Goal: Task Accomplishment & Management: Contribute content

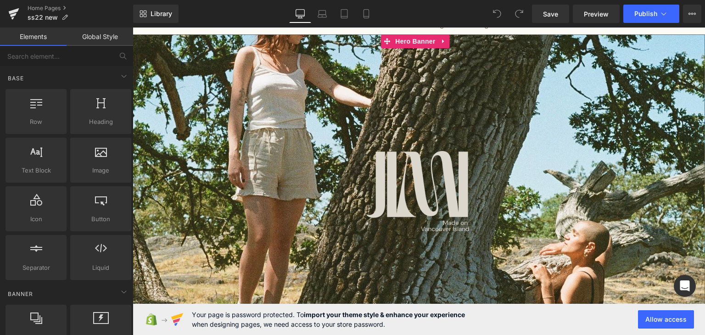
scroll to position [92, 0]
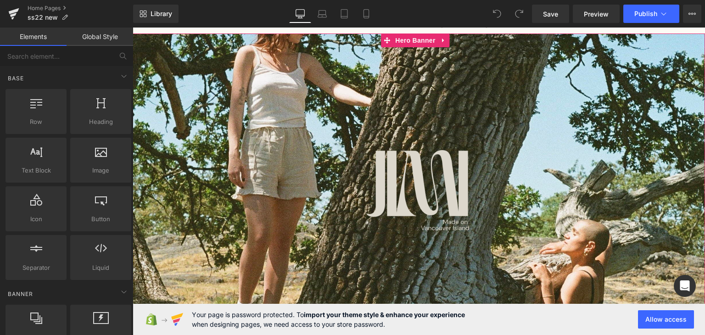
click at [439, 147] on img at bounding box center [419, 193] width 195 height 111
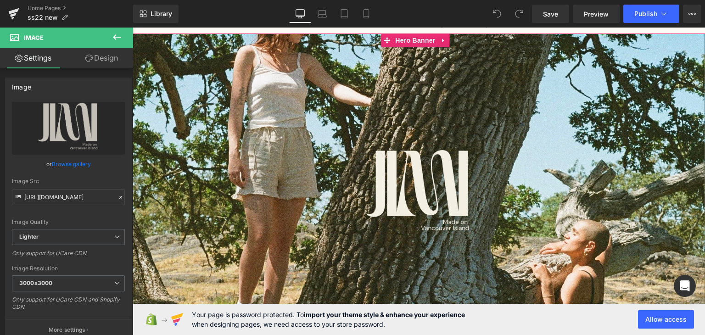
click at [246, 55] on div at bounding box center [419, 226] width 573 height 385
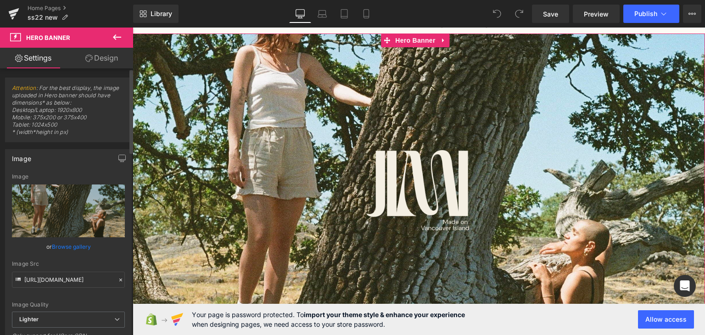
click at [73, 248] on link "Browse gallery" at bounding box center [71, 247] width 39 height 16
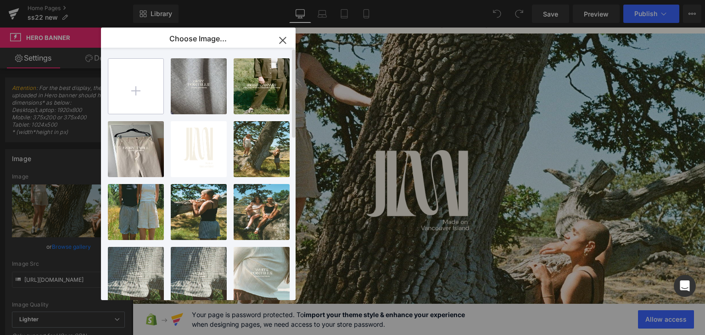
click at [141, 106] on input "file" at bounding box center [135, 86] width 55 height 55
type input "C:\fakepath\0026_10A.jpg"
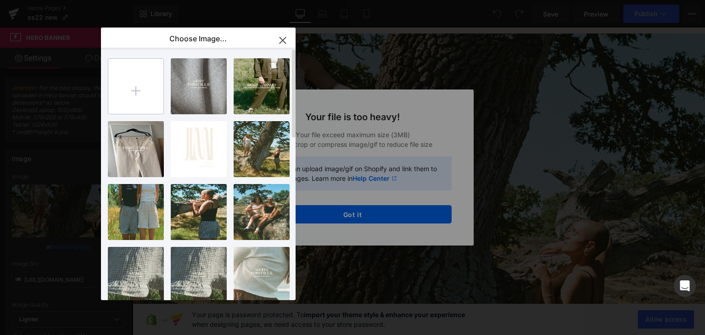
click at [125, 98] on input "file" at bounding box center [135, 86] width 55 height 55
click at [143, 87] on input "file" at bounding box center [135, 86] width 55 height 55
click at [281, 39] on icon "button" at bounding box center [283, 40] width 6 height 6
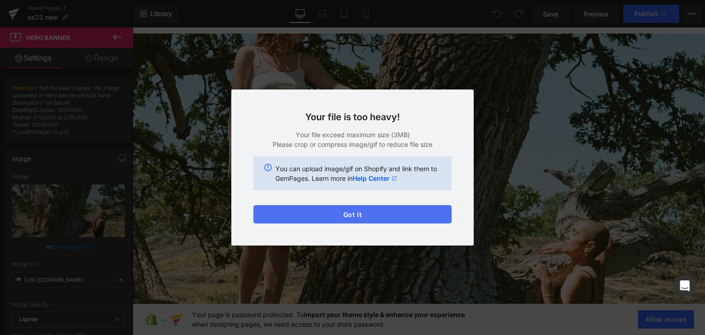
click at [353, 221] on button "Got it" at bounding box center [352, 214] width 198 height 18
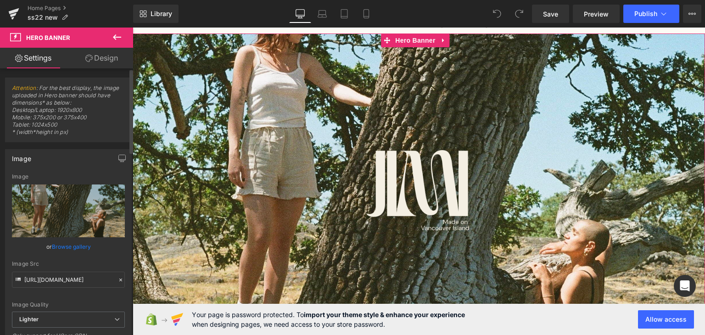
click at [82, 249] on link "Browse gallery" at bounding box center [71, 247] width 39 height 16
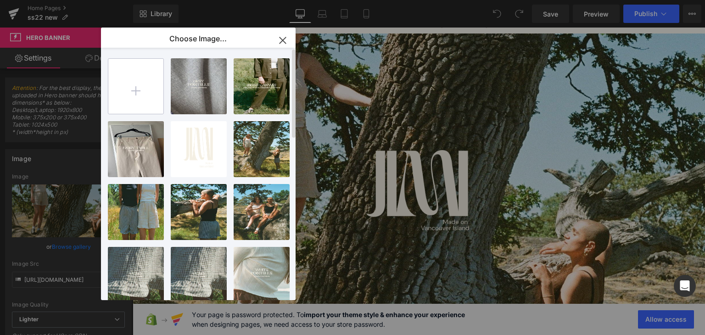
click at [146, 106] on input "file" at bounding box center [135, 86] width 55 height 55
click at [130, 76] on input "file" at bounding box center [135, 86] width 55 height 55
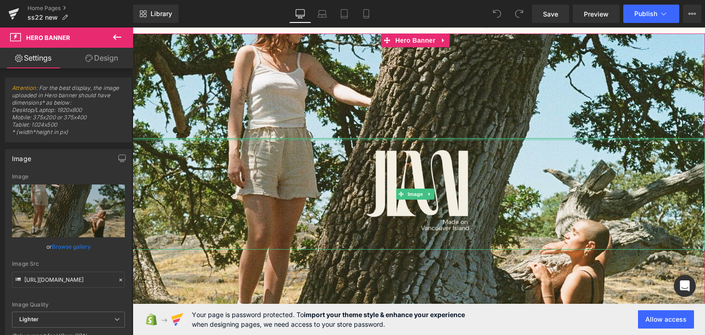
click at [248, 138] on div at bounding box center [419, 139] width 573 height 2
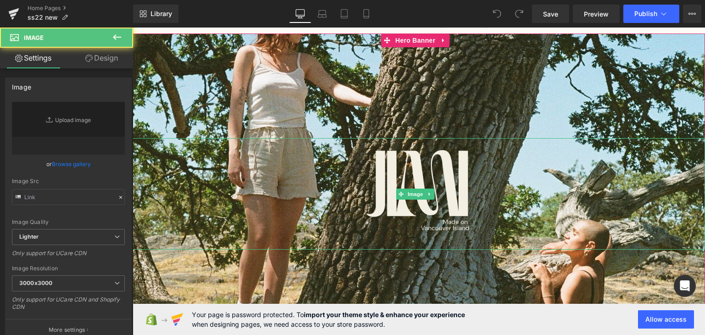
type input "[URL][DOMAIN_NAME]"
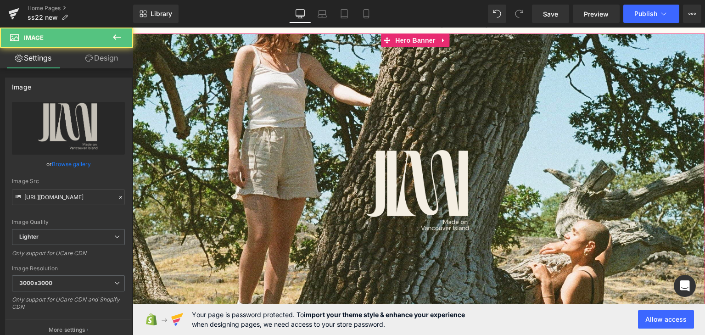
click at [233, 100] on div at bounding box center [419, 226] width 573 height 385
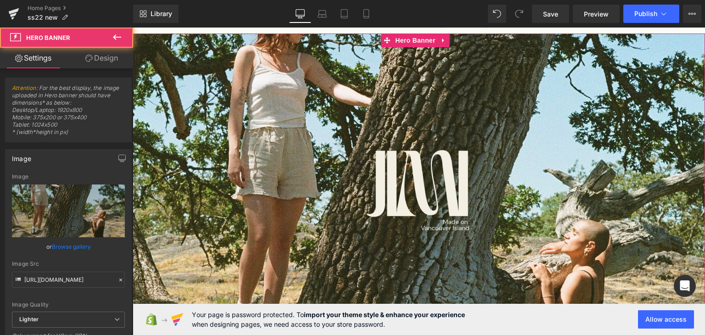
click at [260, 95] on div at bounding box center [419, 226] width 573 height 385
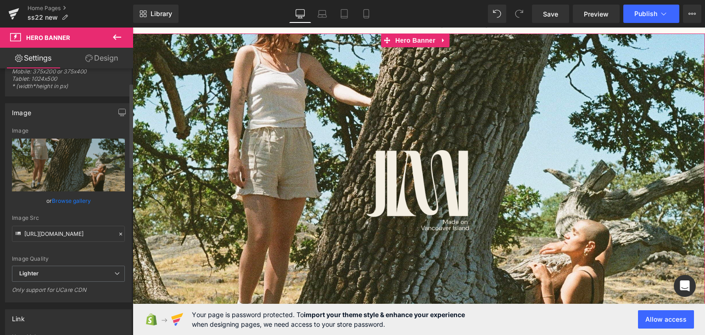
scroll to position [0, 0]
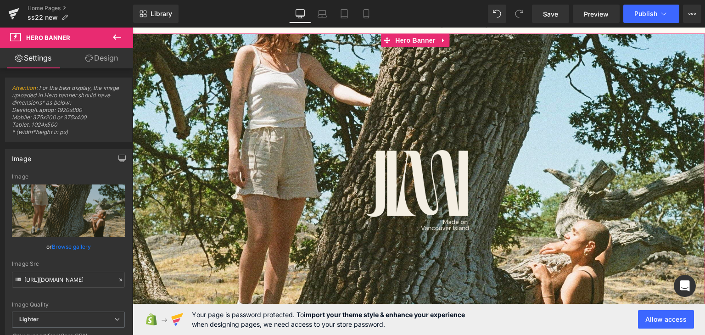
drag, startPoint x: 334, startPoint y: 109, endPoint x: 301, endPoint y: 109, distance: 33.1
click at [332, 109] on div at bounding box center [419, 226] width 573 height 385
click at [72, 243] on link "Browse gallery" at bounding box center [71, 247] width 39 height 16
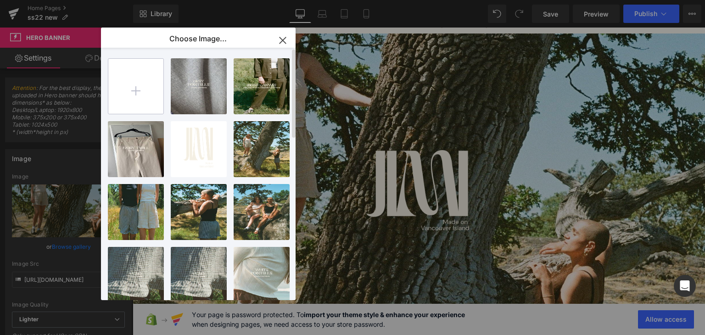
click at [136, 87] on input "file" at bounding box center [135, 86] width 55 height 55
type input "C:\fakepath\0026_10A.jpg"
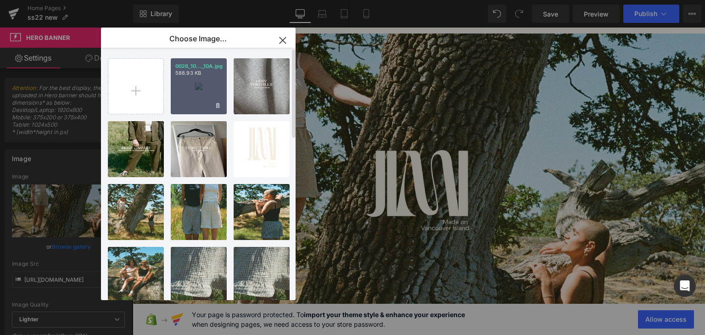
click at [216, 96] on div "0026_10..._10A.jpg 588.93 KB" at bounding box center [199, 86] width 56 height 56
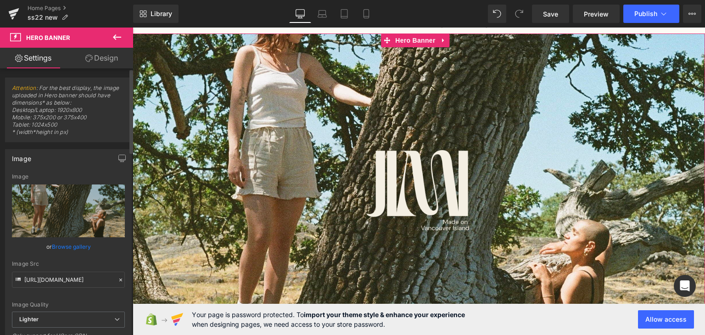
click at [78, 248] on link "Browse gallery" at bounding box center [71, 247] width 39 height 16
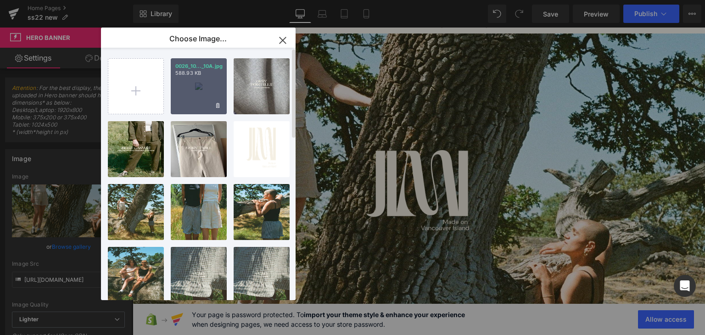
click at [191, 81] on div "0026_10..._10A.jpg 588.93 KB" at bounding box center [199, 86] width 56 height 56
type input "[URL][DOMAIN_NAME]"
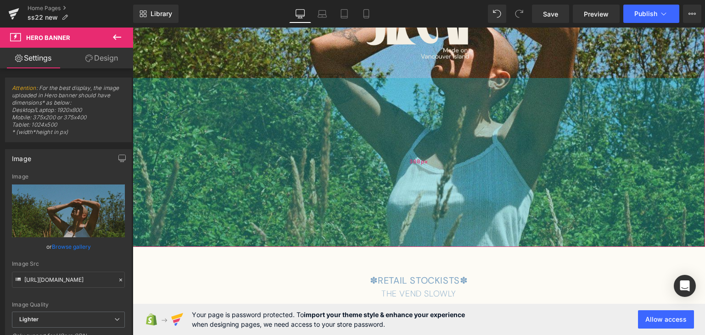
scroll to position [276, 0]
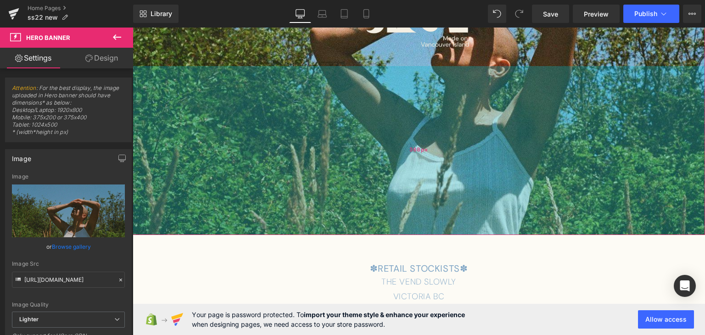
click at [326, 155] on div "368px" at bounding box center [419, 150] width 573 height 169
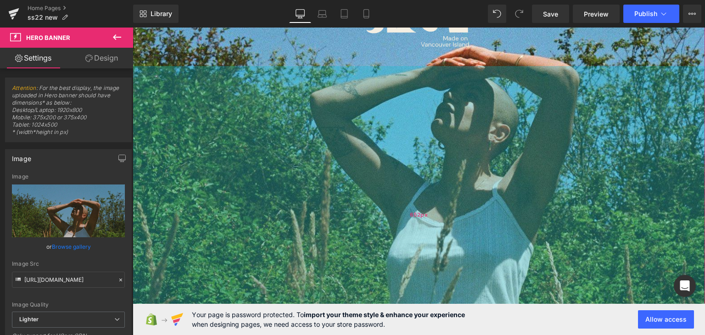
drag, startPoint x: 333, startPoint y: 175, endPoint x: 342, endPoint y: 217, distance: 42.6
click at [346, 311] on div "652px" at bounding box center [419, 215] width 573 height 299
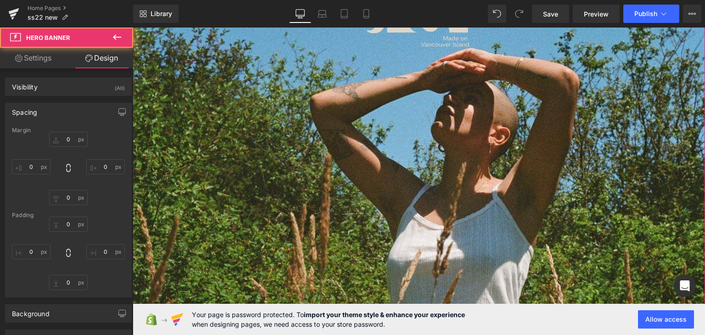
scroll to position [138, 0]
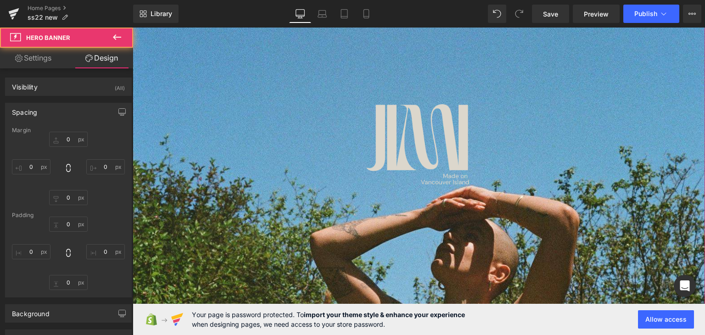
type input "0"
type input "228"
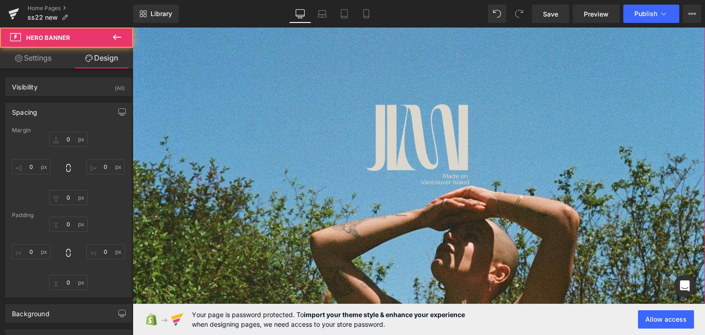
type input "0"
type input "664"
type input "0"
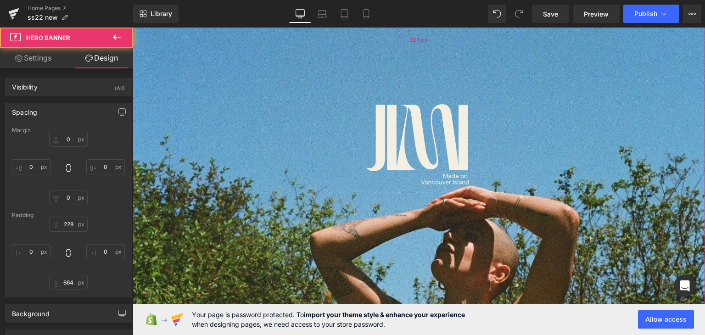
scroll to position [0, 0]
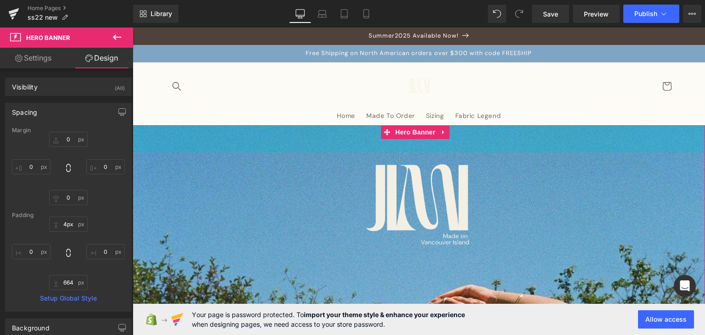
type input "0px"
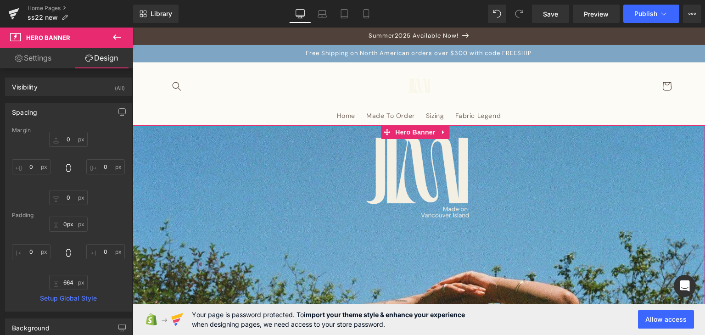
drag, startPoint x: 277, startPoint y: 152, endPoint x: 263, endPoint y: 44, distance: 108.8
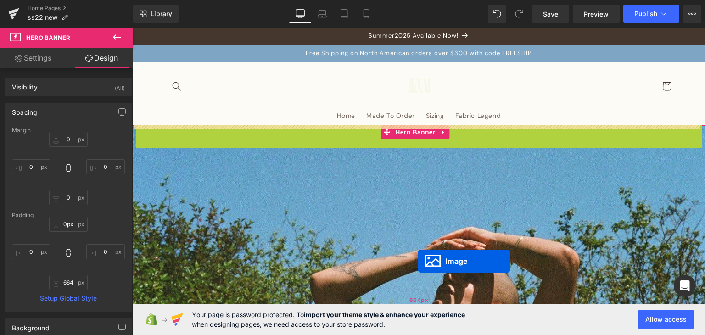
drag, startPoint x: 415, startPoint y: 180, endPoint x: 418, endPoint y: 261, distance: 80.9
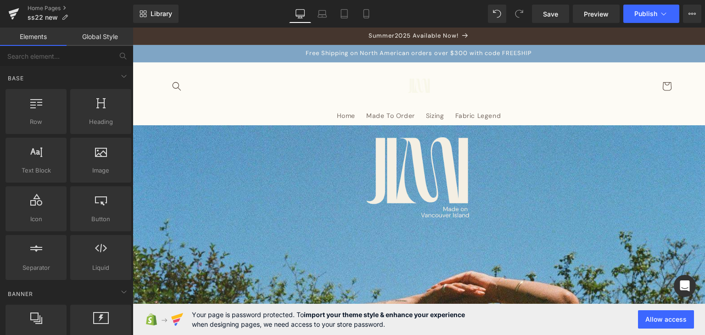
click at [293, 85] on header "Home Made To Order [GEOGRAPHIC_DATA] Fabric Legend Search" at bounding box center [419, 93] width 551 height 63
click at [315, 112] on header "Home Made To Order [GEOGRAPHIC_DATA] Fabric Legend Search" at bounding box center [419, 93] width 551 height 63
click at [356, 115] on link "Home" at bounding box center [346, 115] width 29 height 19
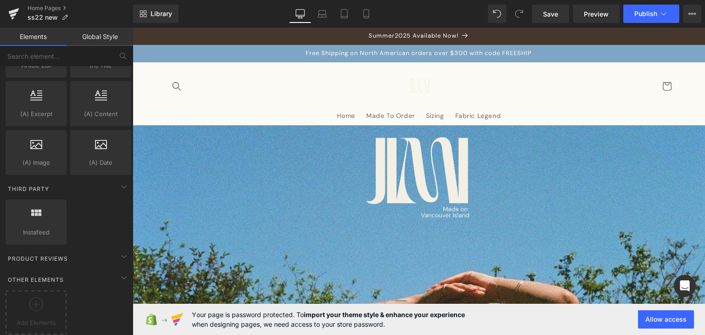
click at [424, 88] on img at bounding box center [419, 86] width 23 height 23
click at [646, 16] on span "Publish" at bounding box center [646, 13] width 23 height 7
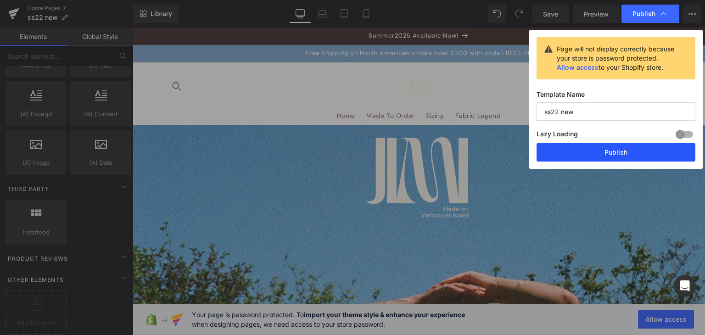
click at [608, 155] on button "Publish" at bounding box center [616, 152] width 159 height 18
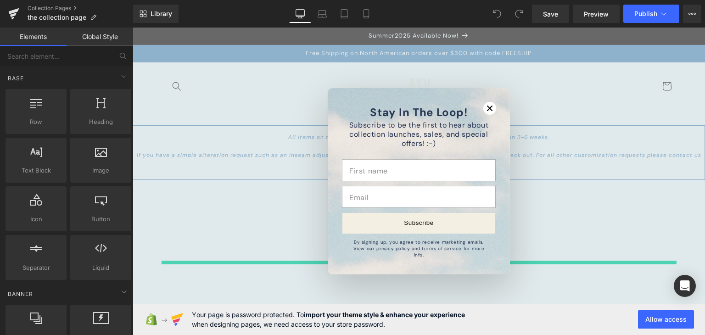
click at [492, 115] on div "Stay In The Loop!" at bounding box center [490, 108] width 13 height 13
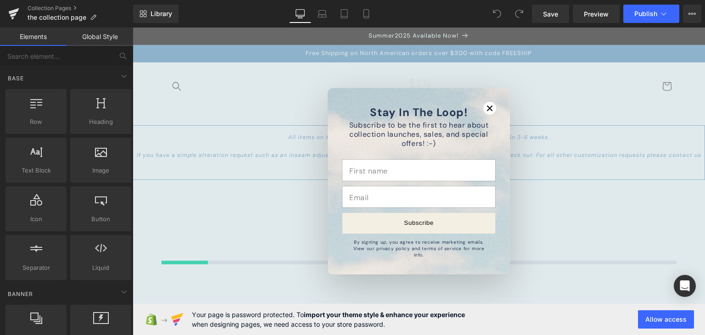
click at [490, 115] on span "Close modal" at bounding box center [490, 108] width 13 height 13
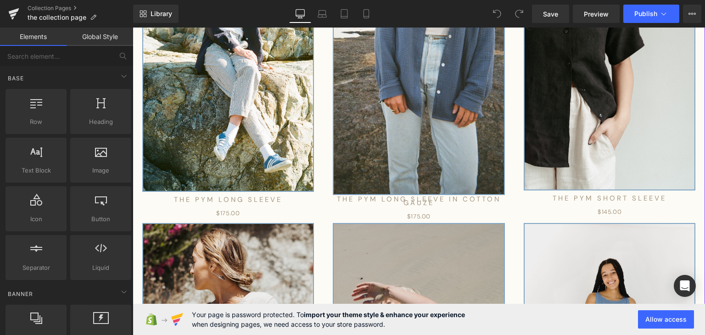
scroll to position [3122, 0]
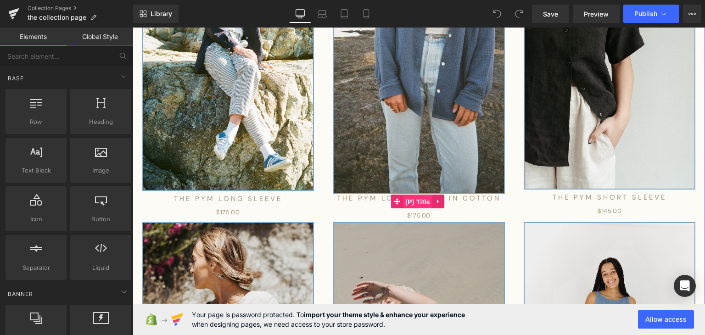
click at [411, 195] on span "(P) Title" at bounding box center [417, 202] width 29 height 14
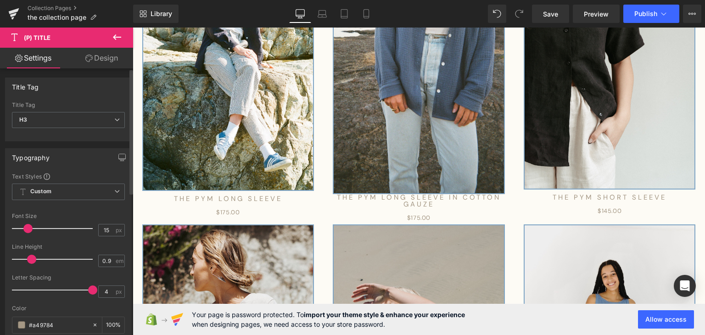
type input "1"
drag, startPoint x: 15, startPoint y: 257, endPoint x: 30, endPoint y: 257, distance: 15.2
click at [30, 257] on span at bounding box center [31, 259] width 9 height 9
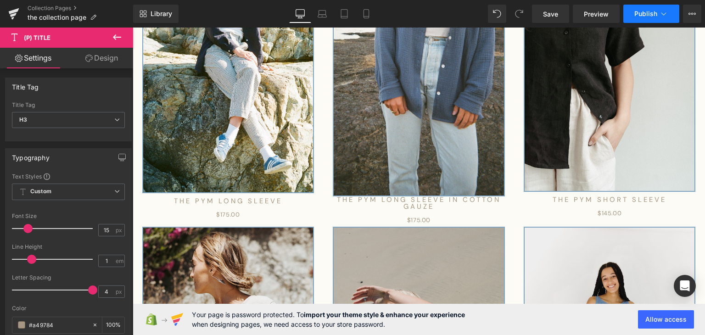
click at [641, 10] on span "Publish" at bounding box center [646, 13] width 23 height 7
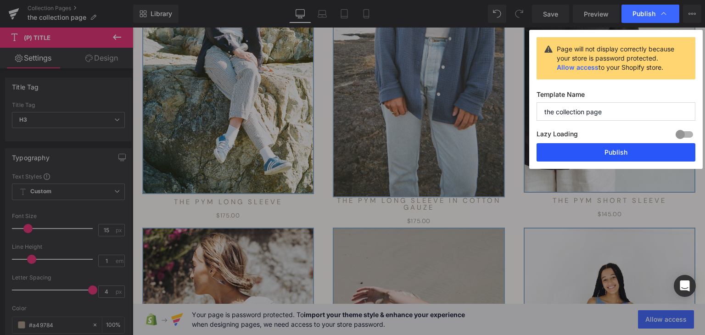
click at [588, 157] on button "Publish" at bounding box center [616, 152] width 159 height 18
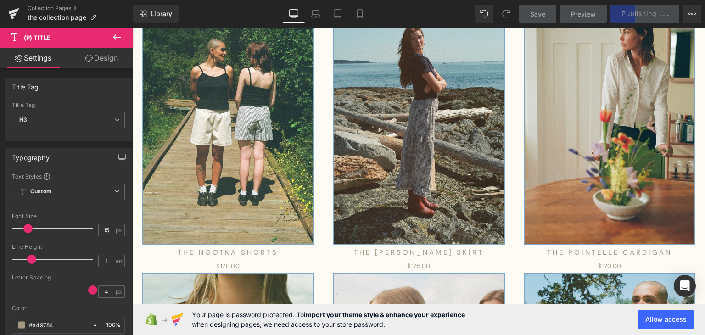
scroll to position [2434, 0]
